Goal: Task Accomplishment & Management: Manage account settings

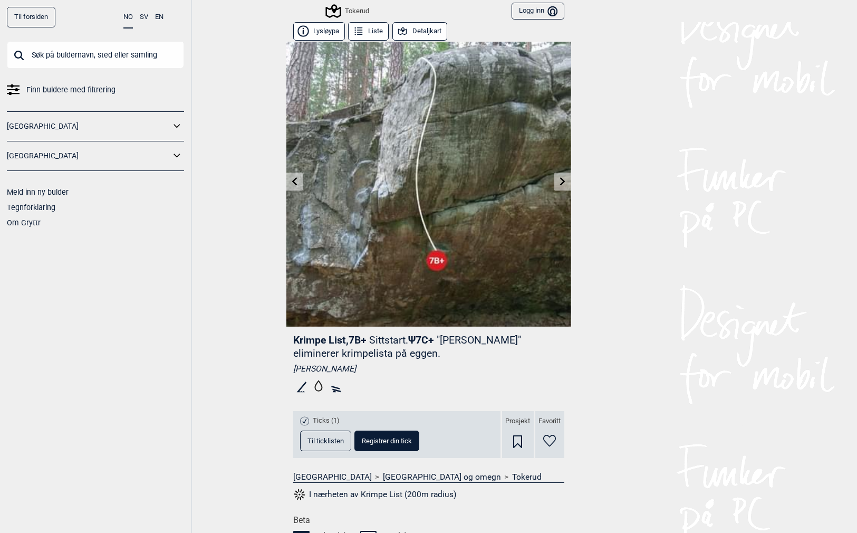
click at [534, 12] on button "Logg inn Bruker" at bounding box center [538, 11] width 52 height 17
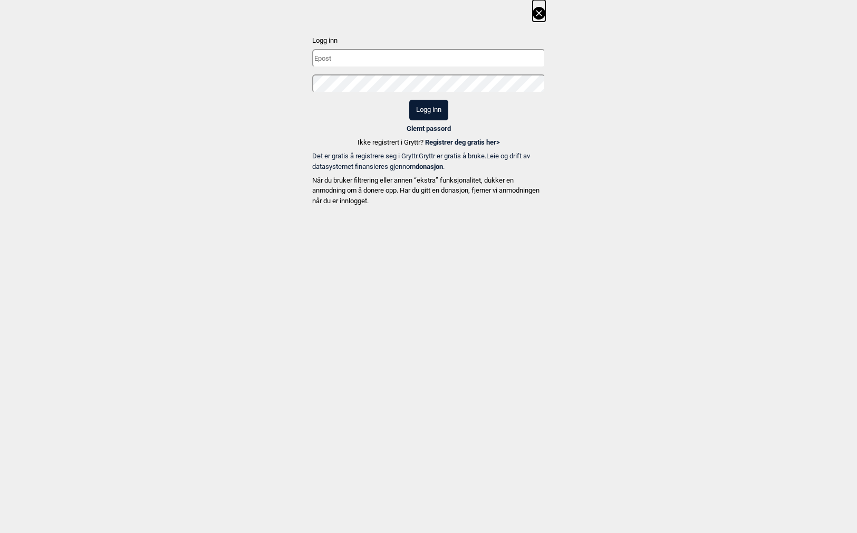
click at [496, 54] on input "text" at bounding box center [428, 58] width 233 height 18
paste input "[EMAIL_ADDRESS][DOMAIN_NAME]"
type input "[EMAIL_ADDRESS][DOMAIN_NAME]"
click at [429, 109] on button "Logg inn" at bounding box center [428, 110] width 39 height 21
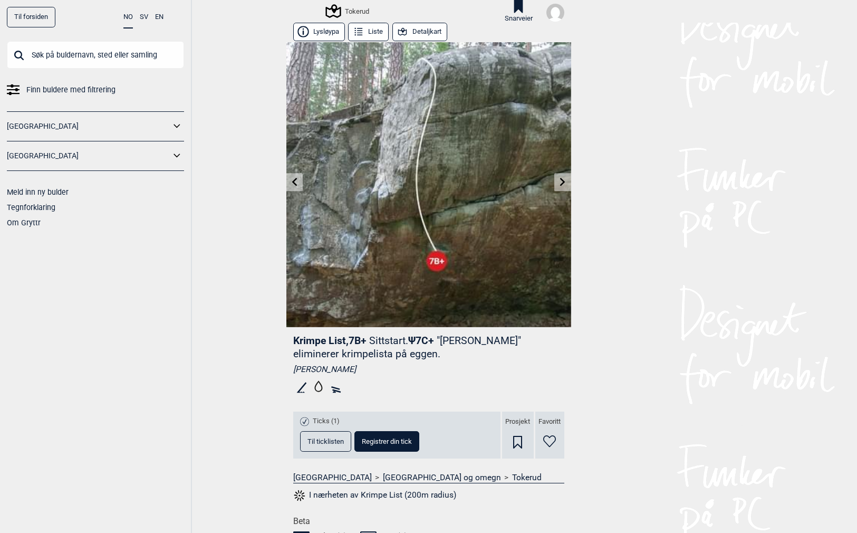
click at [555, 11] on img at bounding box center [555, 13] width 18 height 18
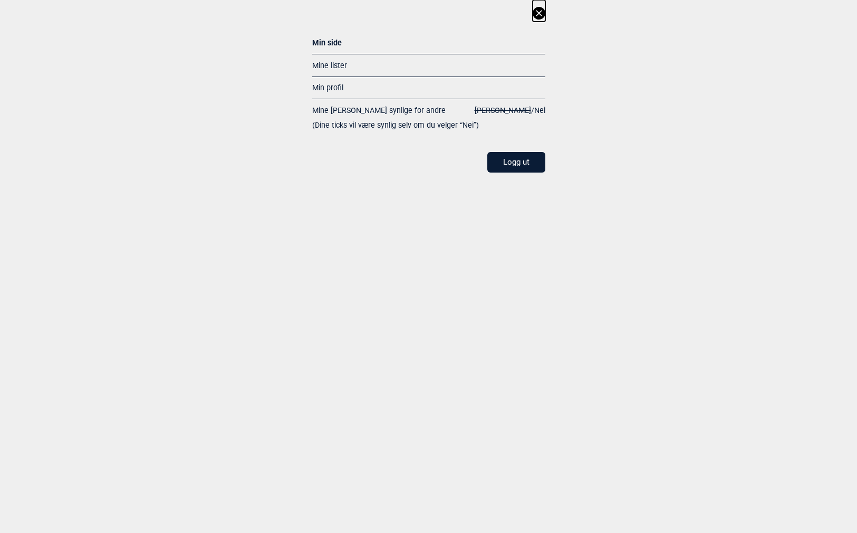
click at [321, 86] on link "Min profil" at bounding box center [327, 87] width 31 height 8
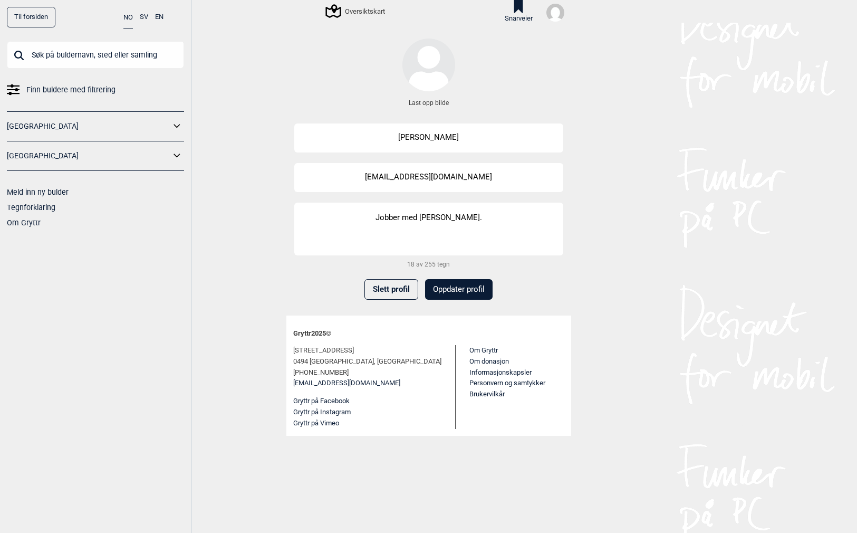
click at [28, 15] on link "Til forsiden" at bounding box center [31, 17] width 49 height 21
